Goal: Transaction & Acquisition: Download file/media

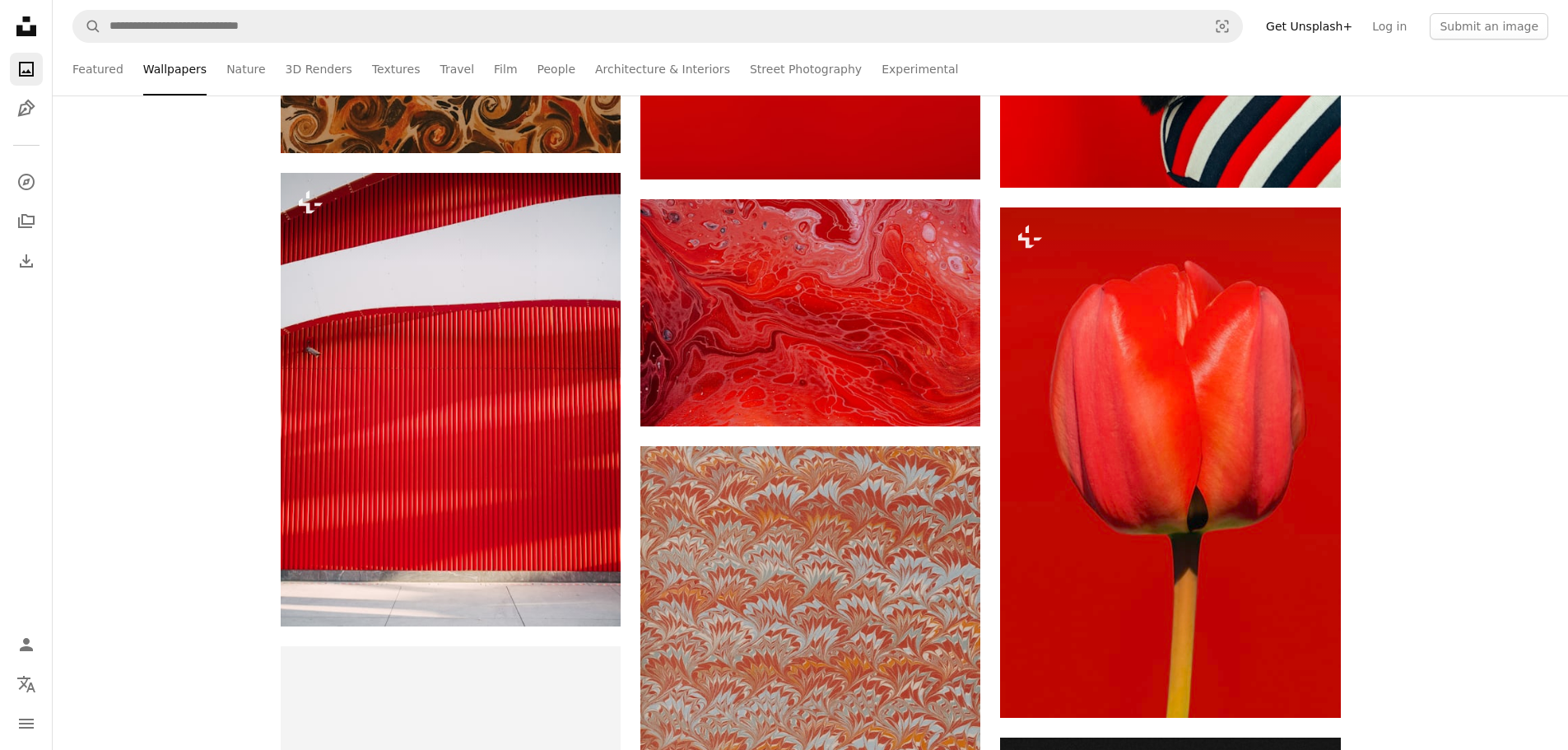
scroll to position [3442, 0]
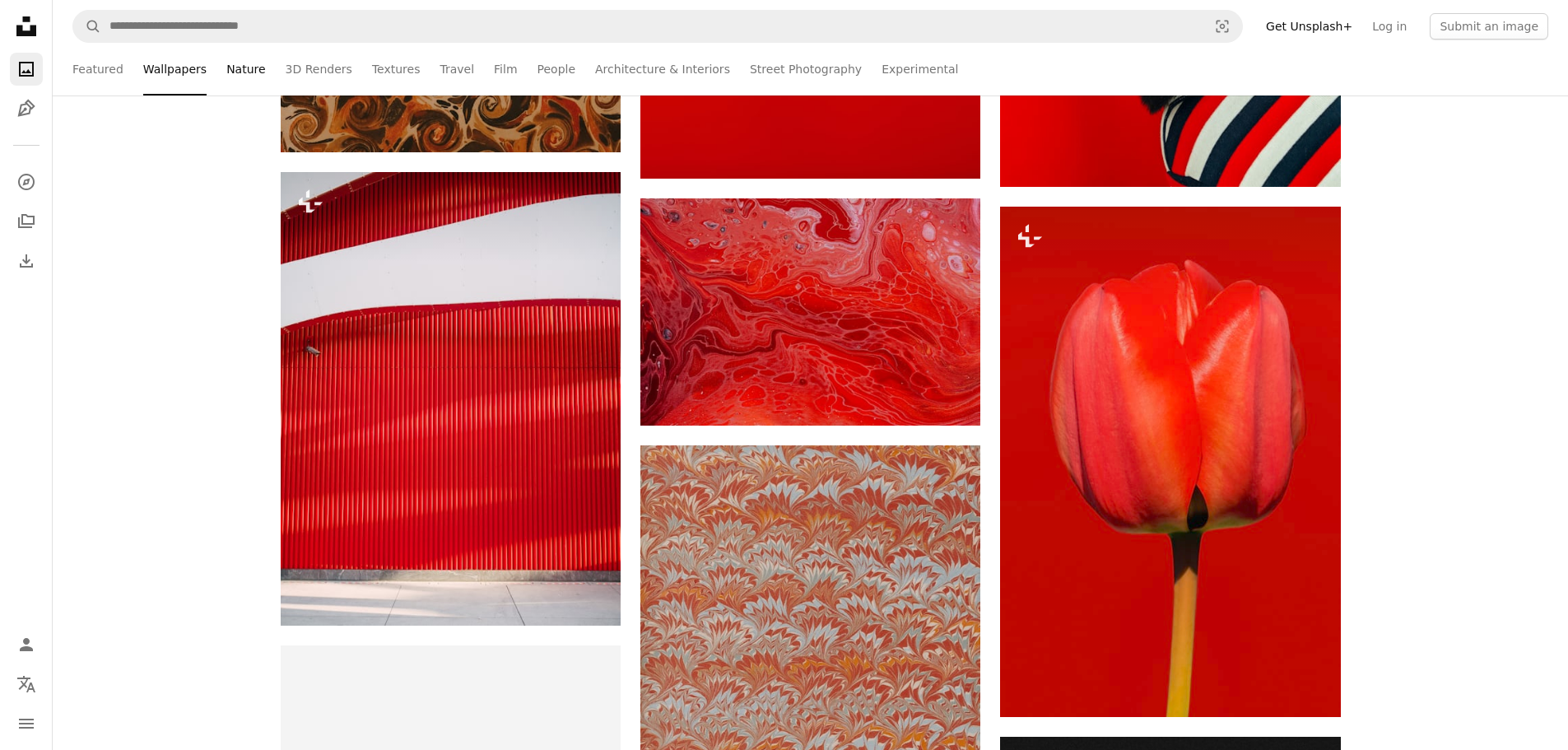
click at [240, 76] on link "Nature" at bounding box center [246, 68] width 39 height 53
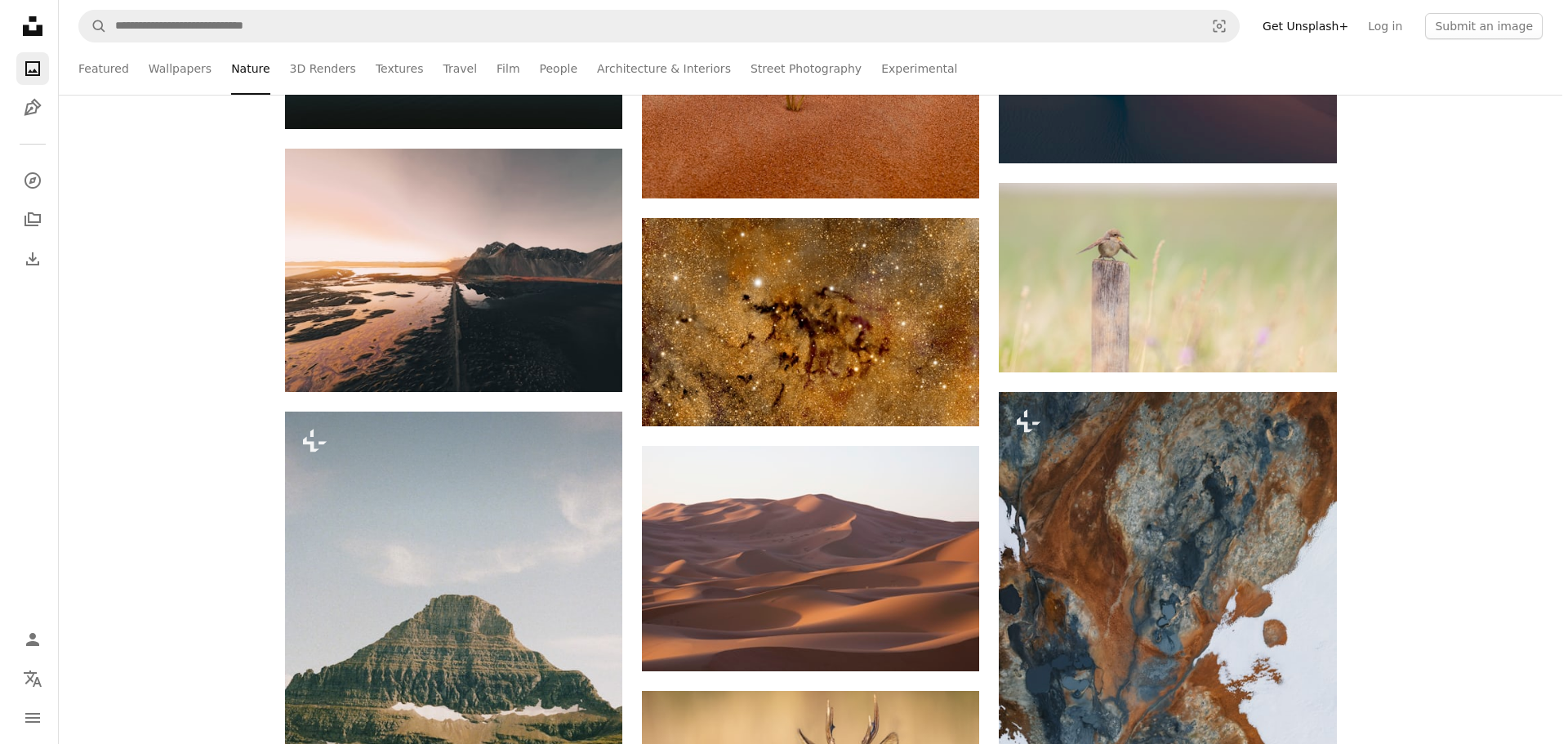
scroll to position [10040, 0]
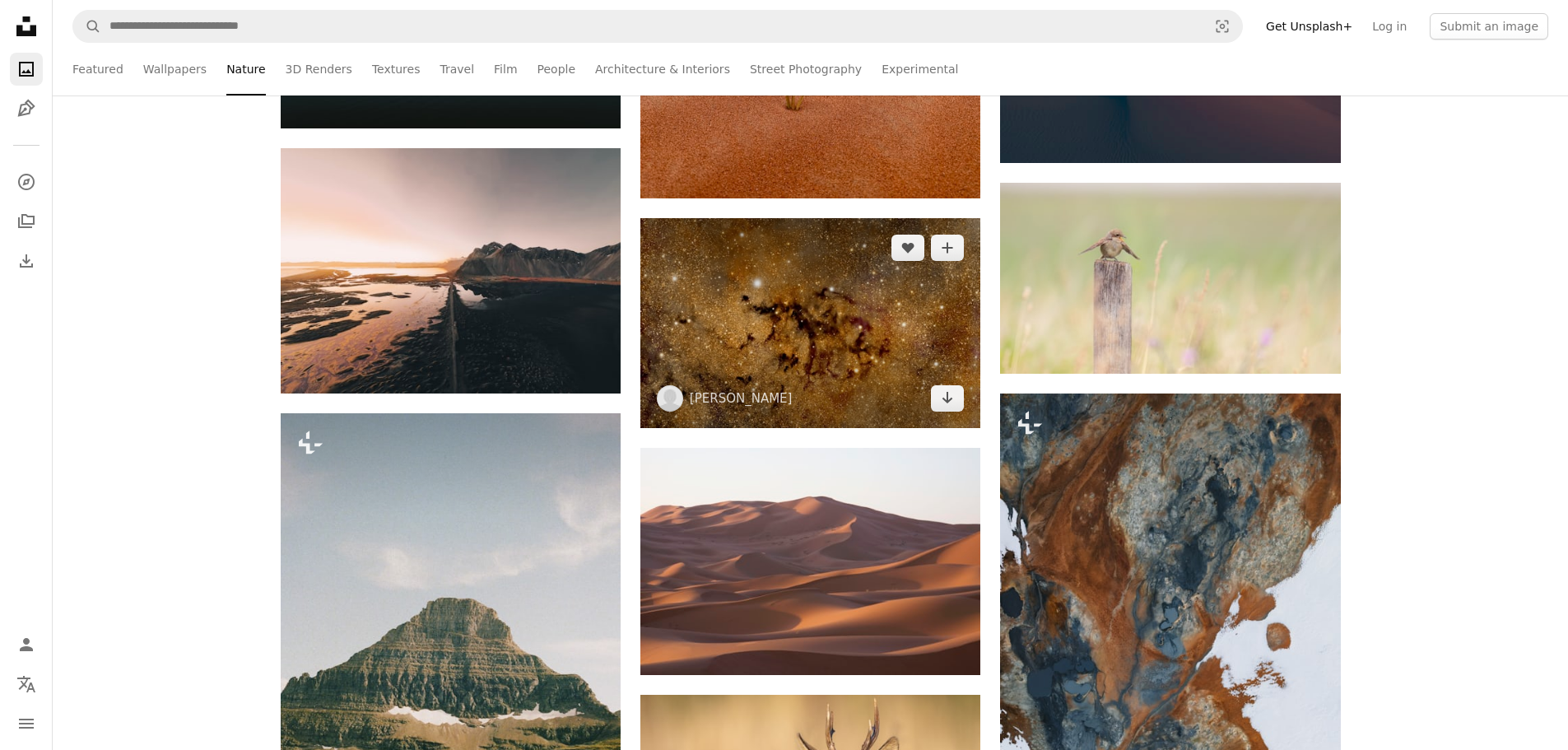
click at [801, 374] on img at bounding box center [810, 323] width 340 height 210
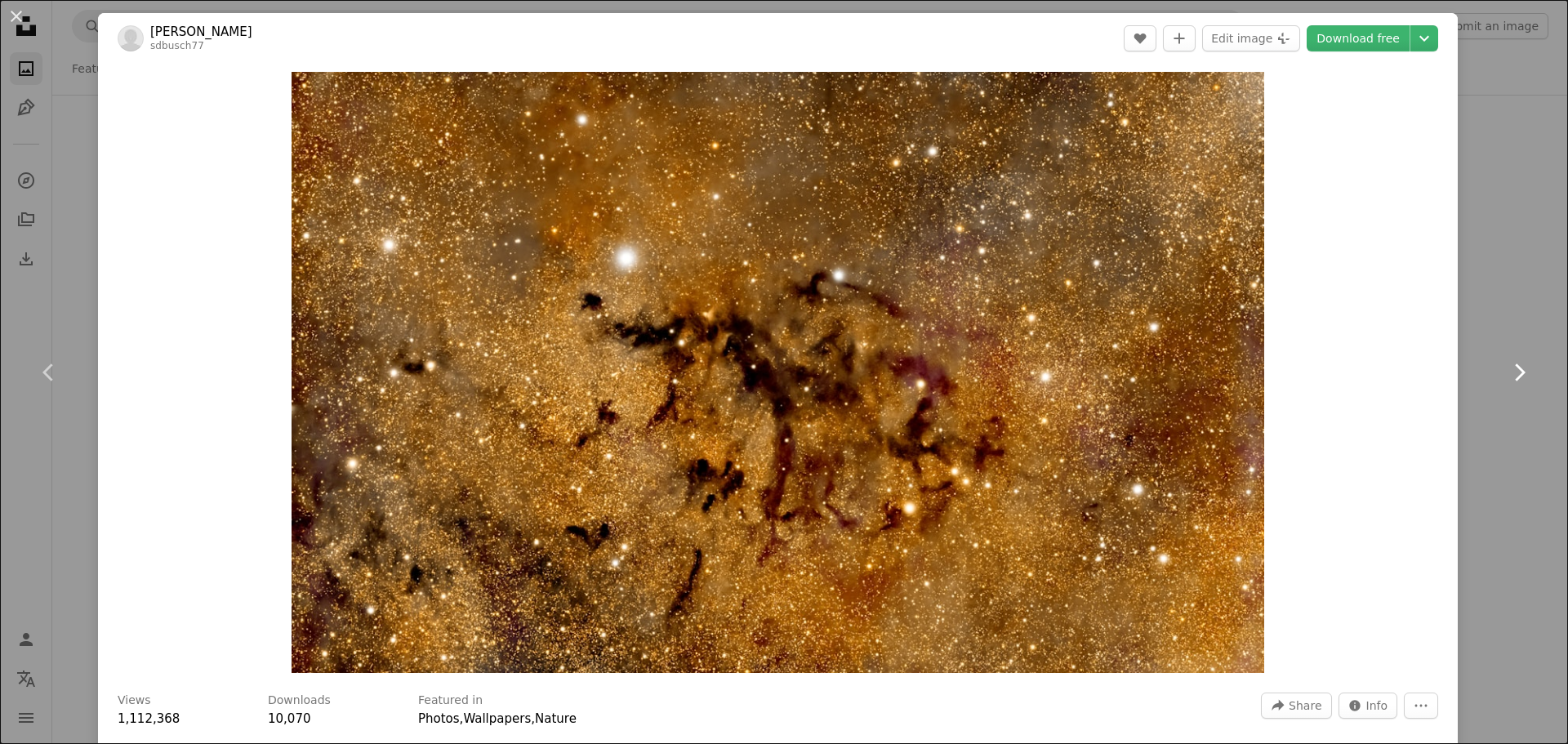
click at [1506, 372] on icon "Chevron right" at bounding box center [1519, 372] width 27 height 27
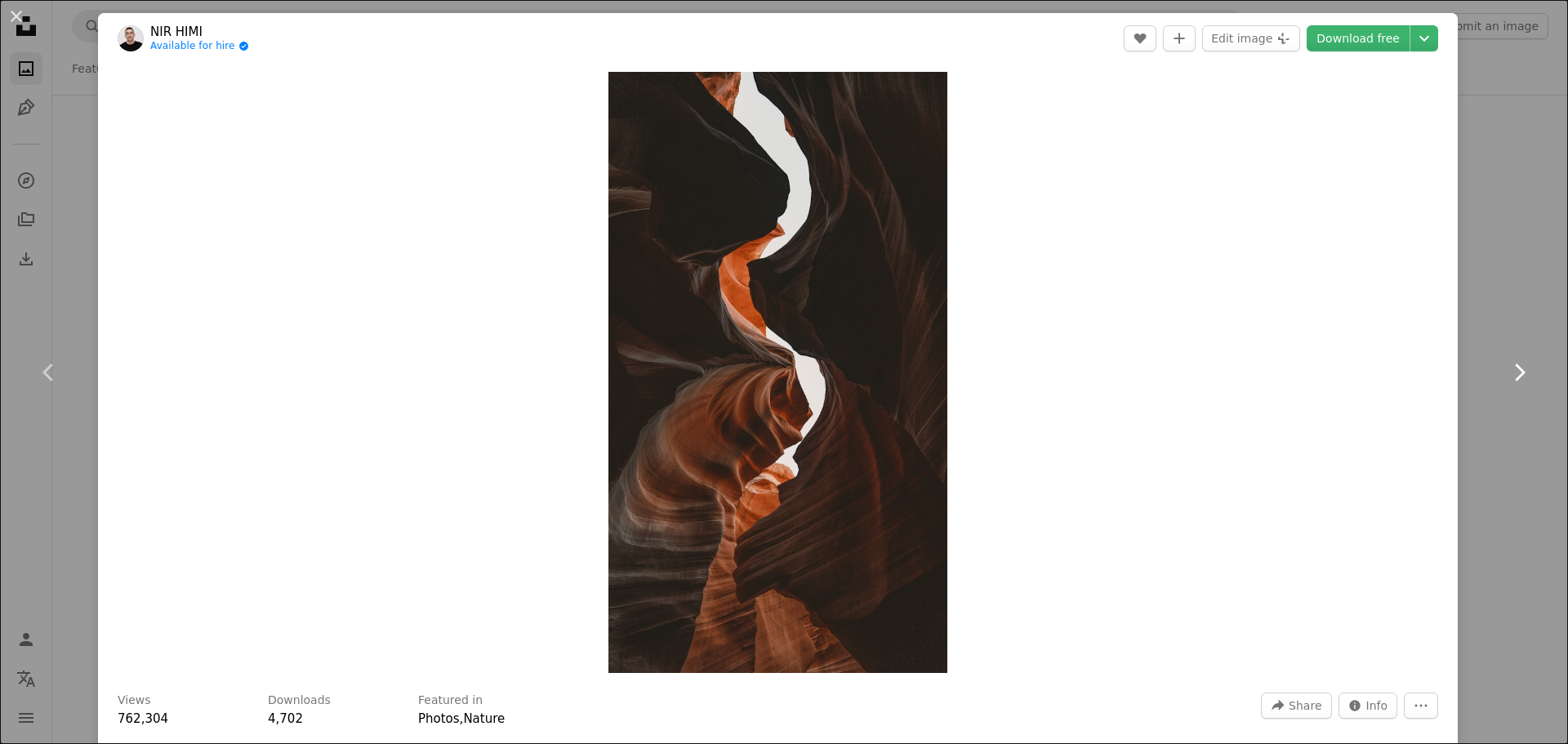
click at [1506, 372] on icon "Chevron right" at bounding box center [1519, 372] width 27 height 27
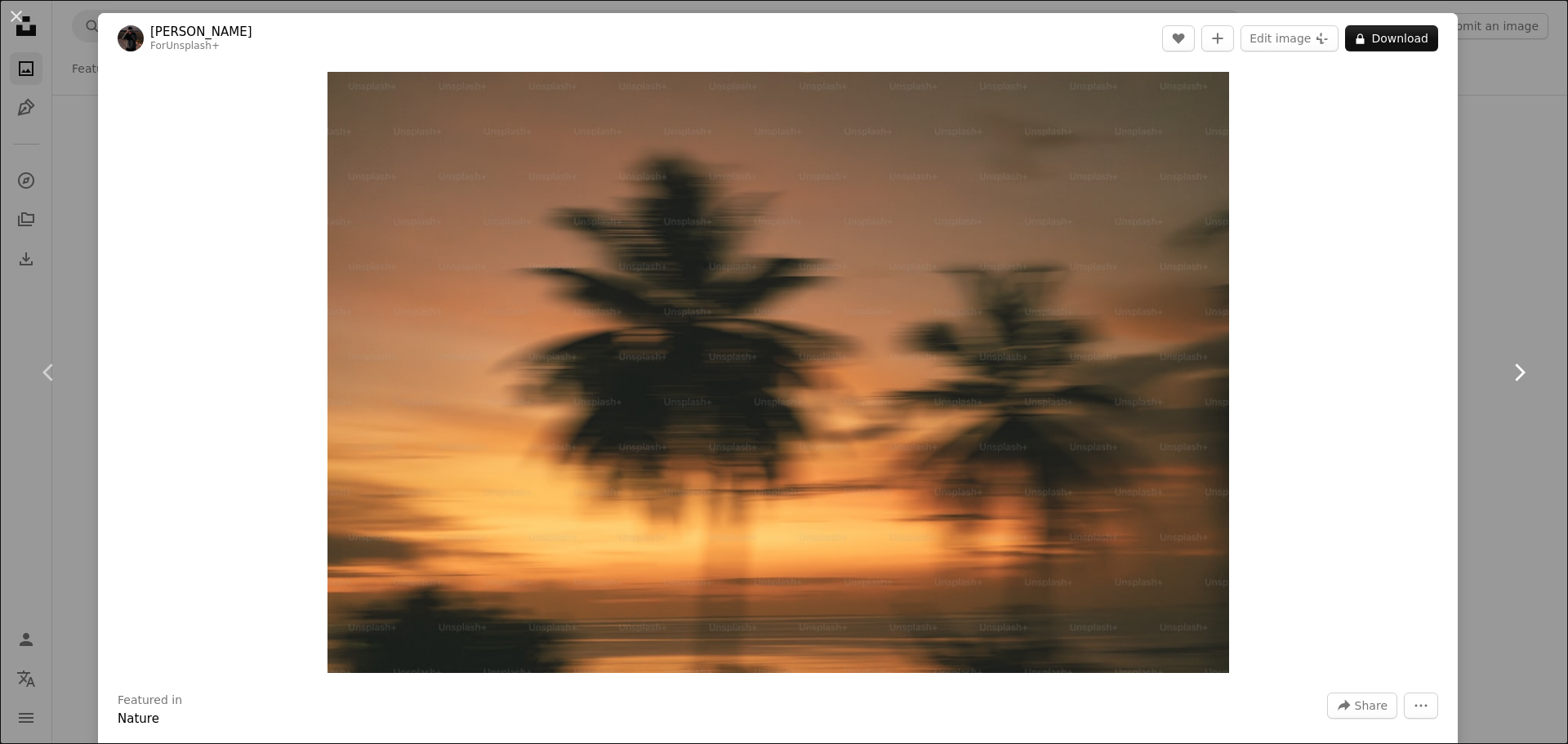
click at [1506, 372] on icon "Chevron right" at bounding box center [1519, 372] width 27 height 27
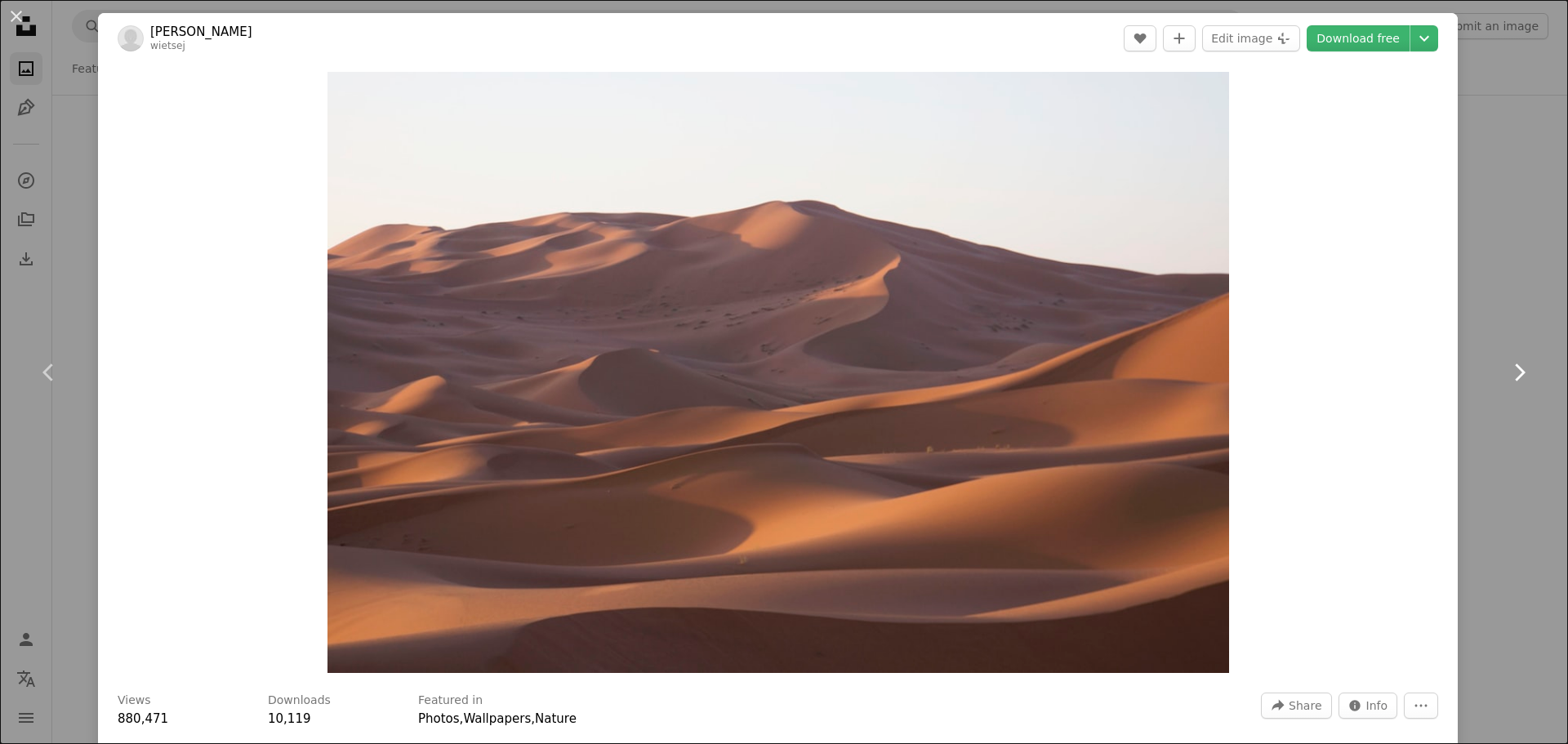
click at [1506, 372] on icon "Chevron right" at bounding box center [1519, 372] width 27 height 27
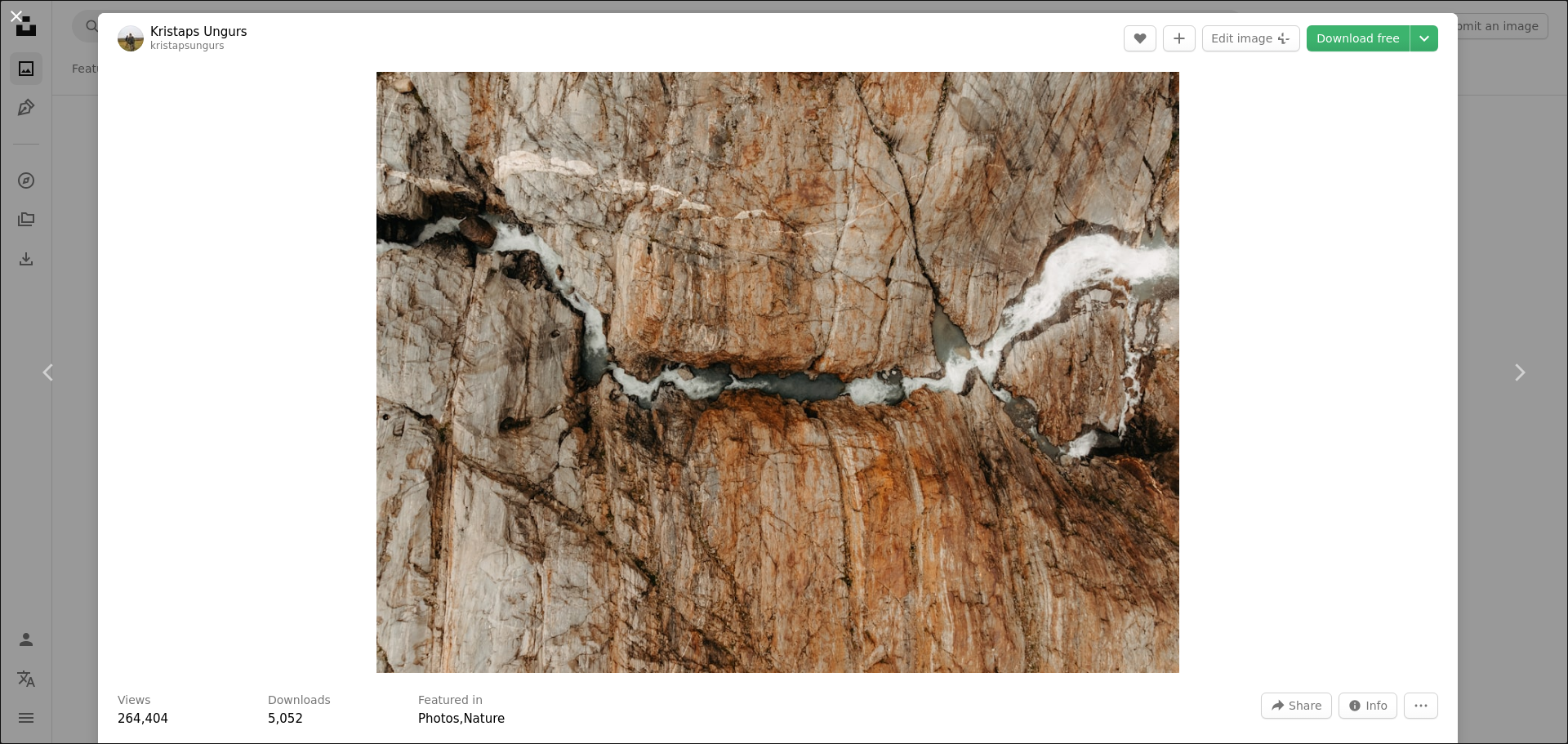
click at [27, 15] on button "An X shape" at bounding box center [16, 16] width 19 height 19
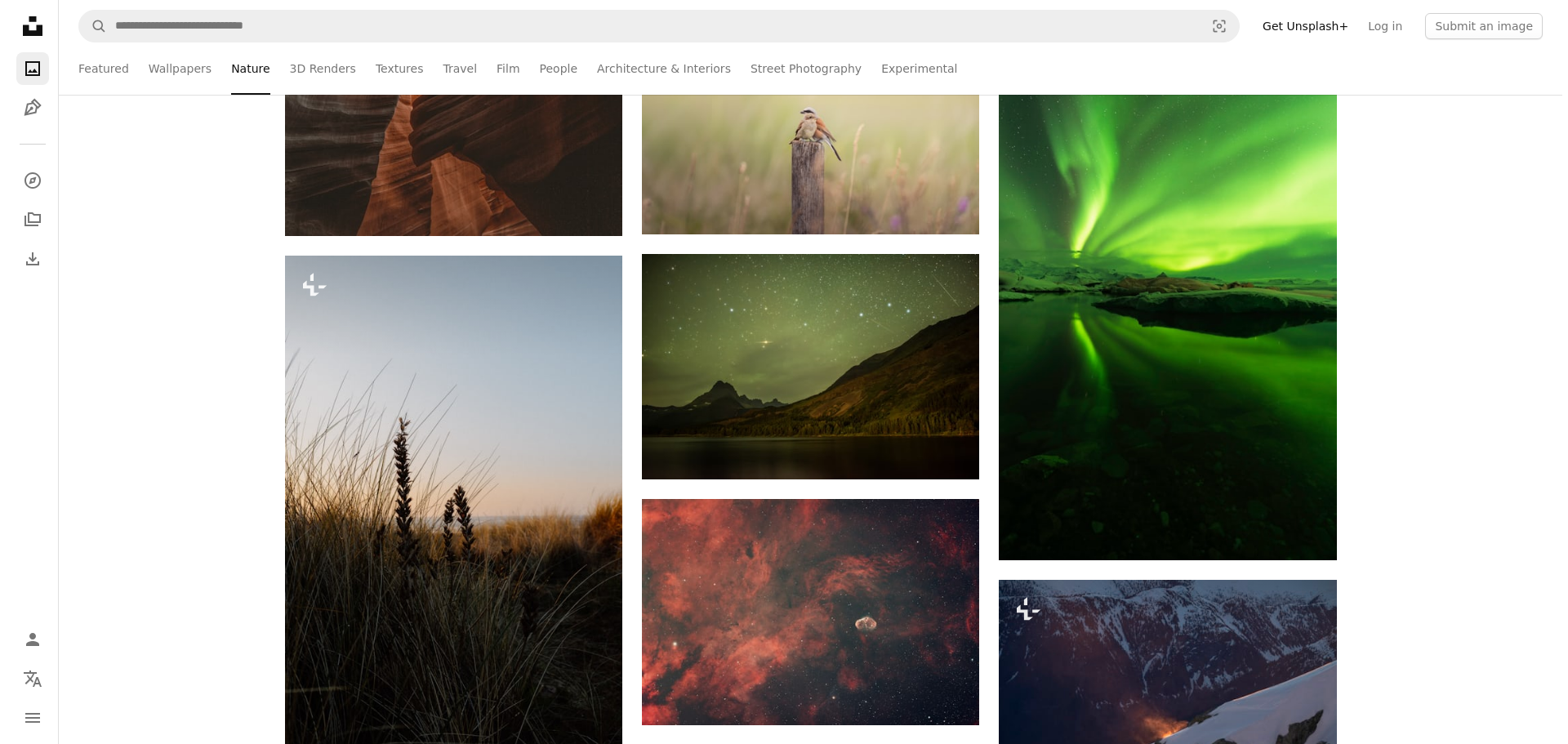
scroll to position [11590, 0]
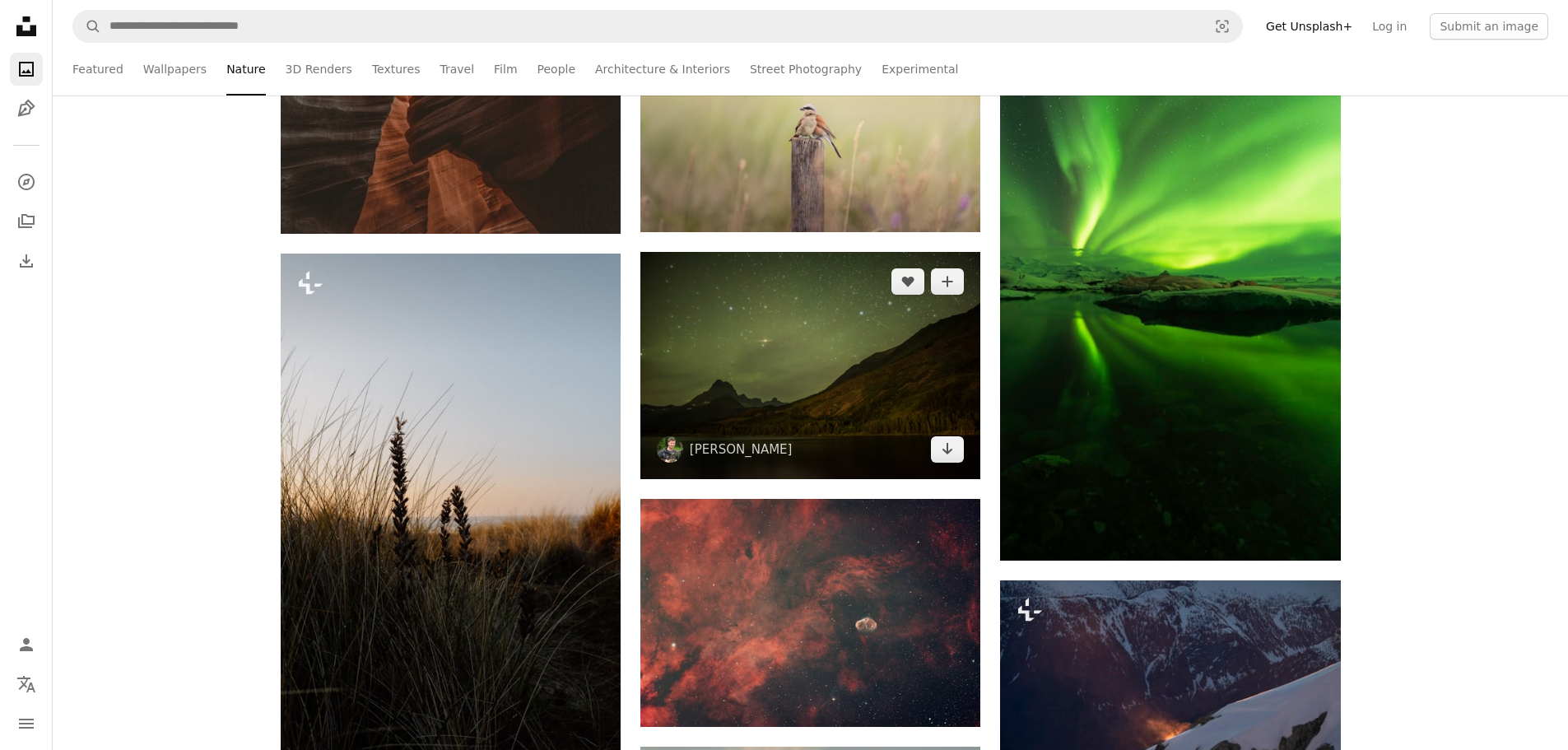
click at [894, 363] on img at bounding box center [810, 365] width 340 height 228
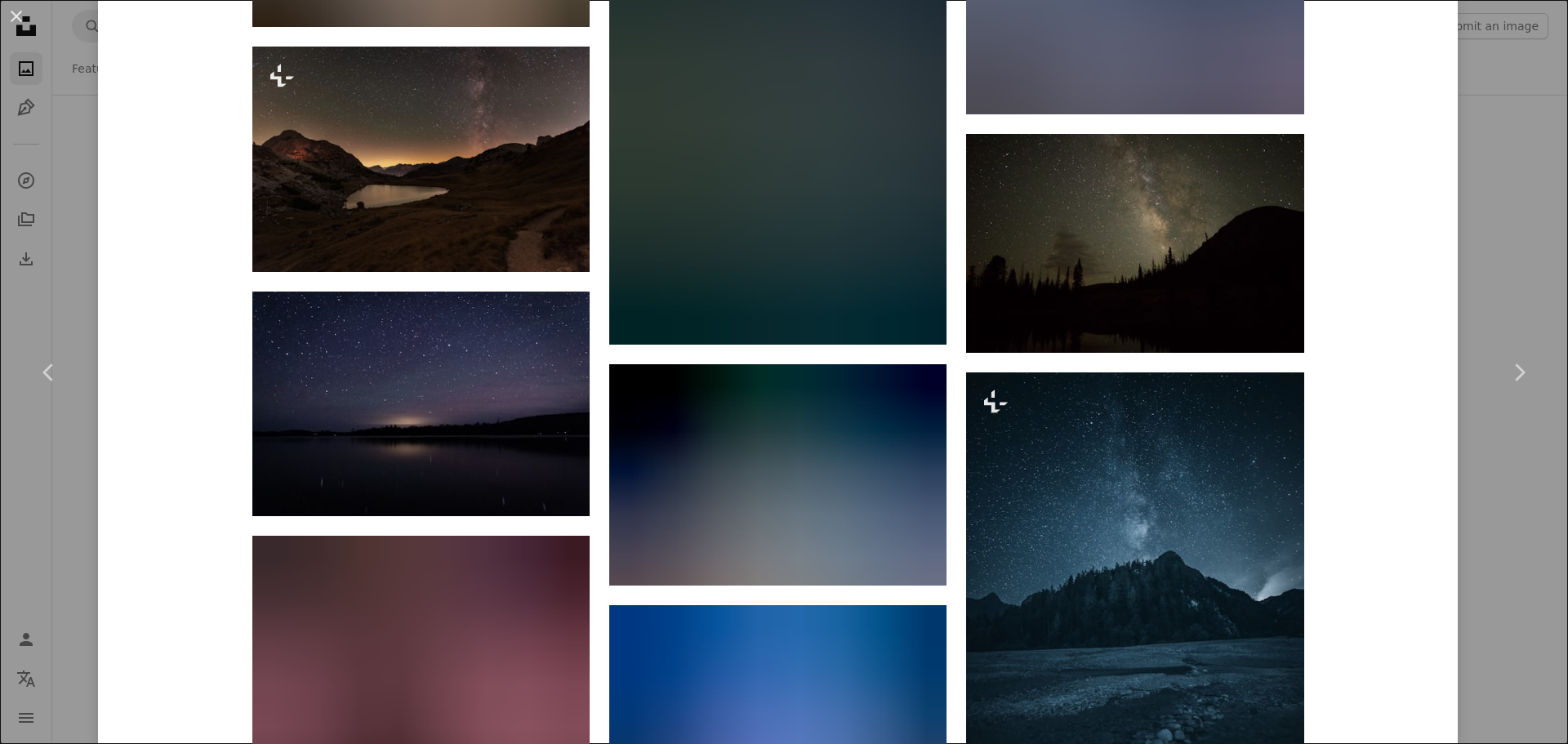
scroll to position [7287, 0]
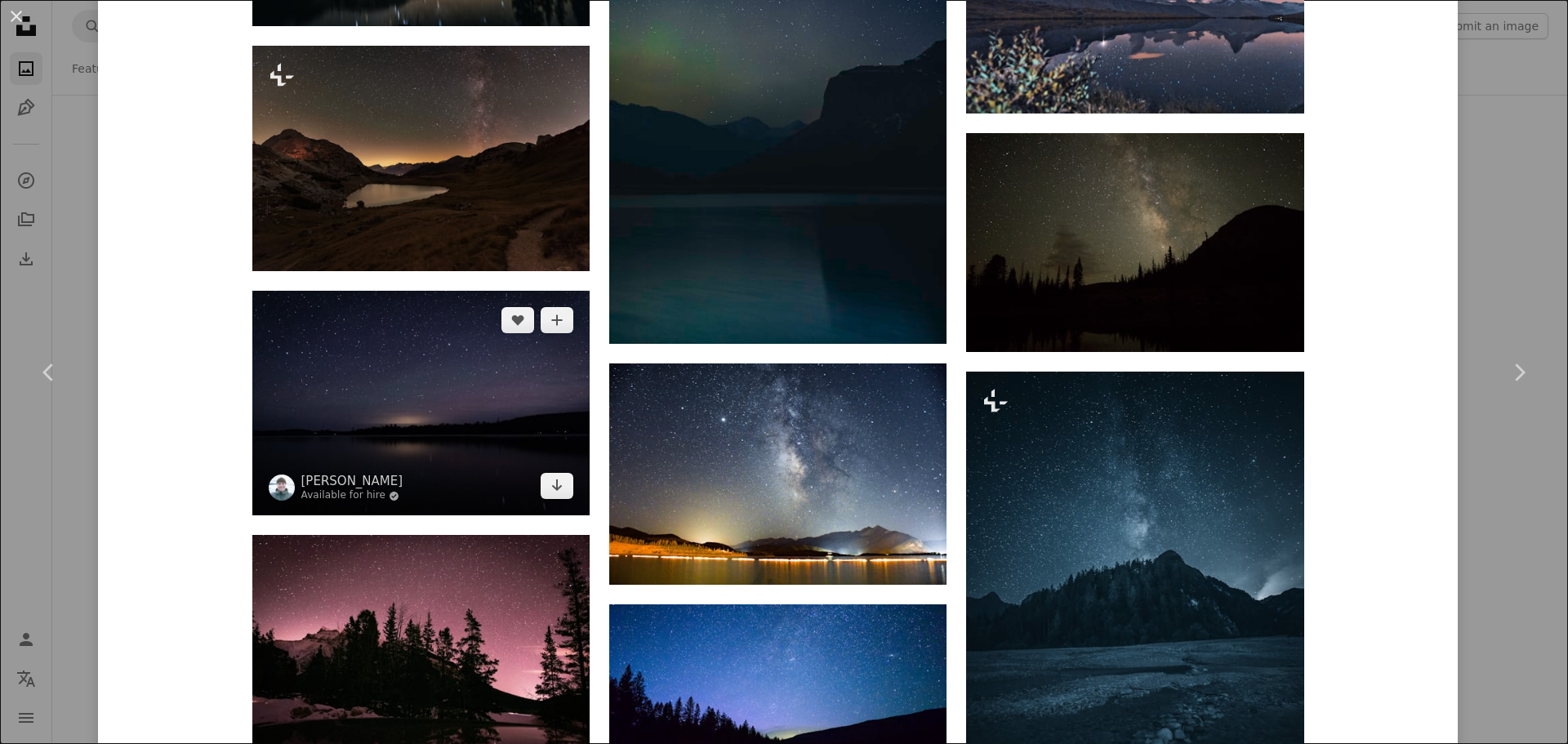
click at [450, 483] on img at bounding box center [421, 403] width 337 height 225
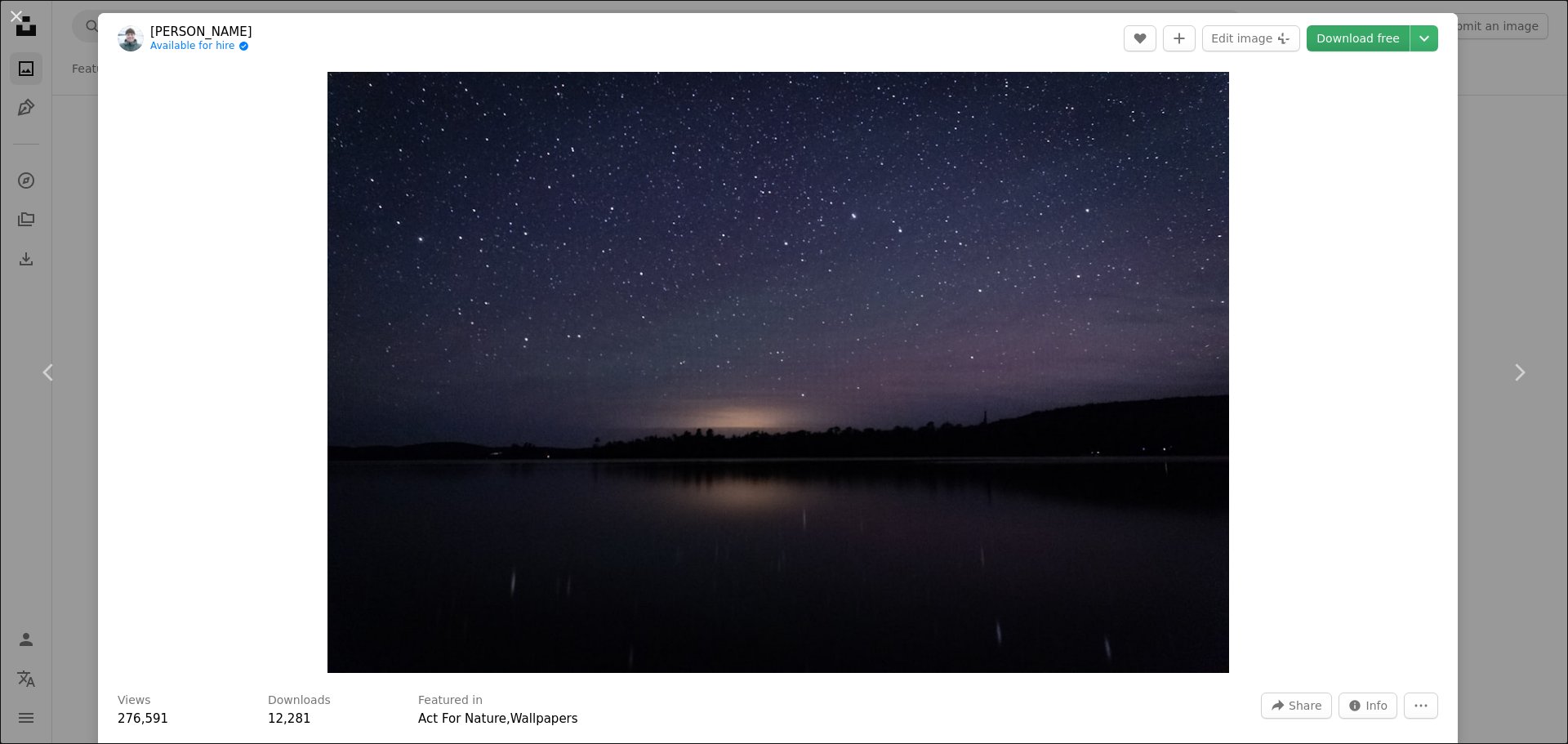
click at [1392, 36] on link "Download free" at bounding box center [1358, 38] width 103 height 27
